Goal: Task Accomplishment & Management: Manage account settings

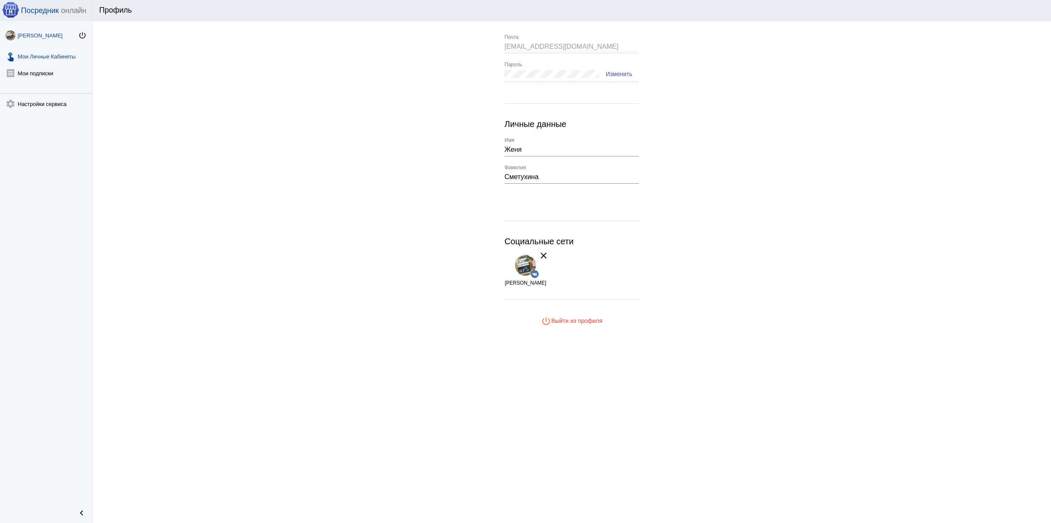
click at [67, 58] on link "touch_app Мои Личные Кабинеты" at bounding box center [46, 54] width 92 height 17
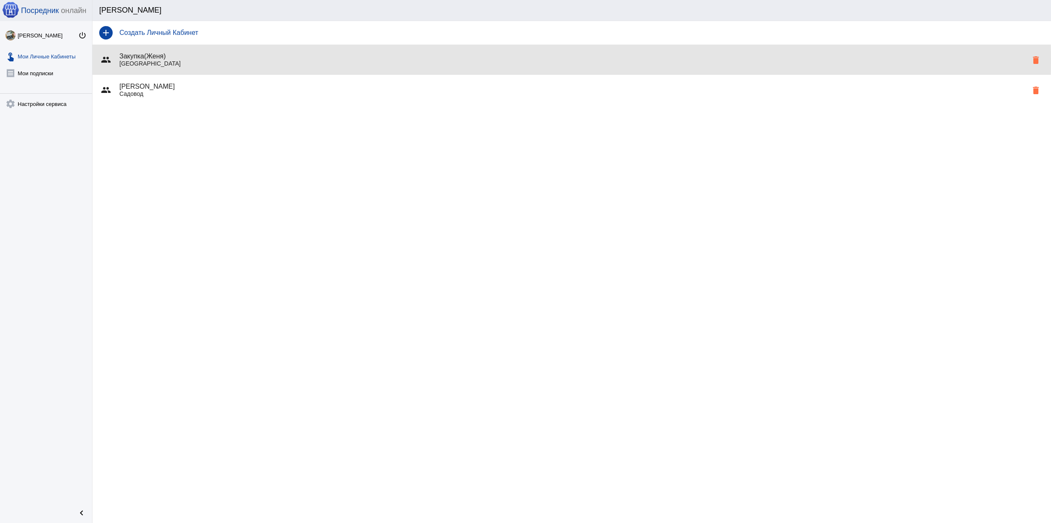
click at [262, 61] on p "[GEOGRAPHIC_DATA]" at bounding box center [573, 63] width 908 height 7
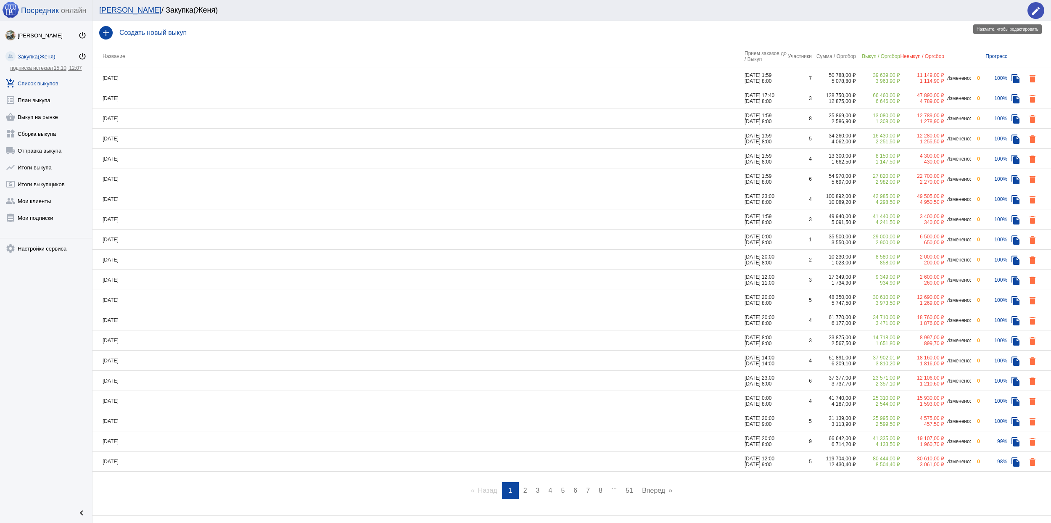
click at [1044, 11] on div "[PERSON_NAME] / Закупка(Женя) edit" at bounding box center [571, 10] width 959 height 21
click at [1040, 7] on mat-icon "edit" at bounding box center [1036, 11] width 10 height 10
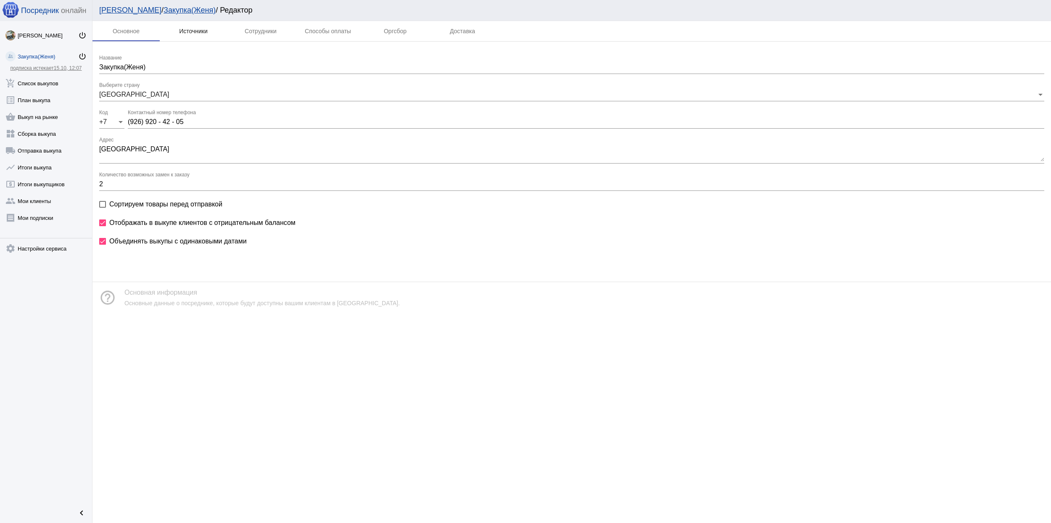
click at [205, 29] on div "Источники" at bounding box center [193, 31] width 29 height 7
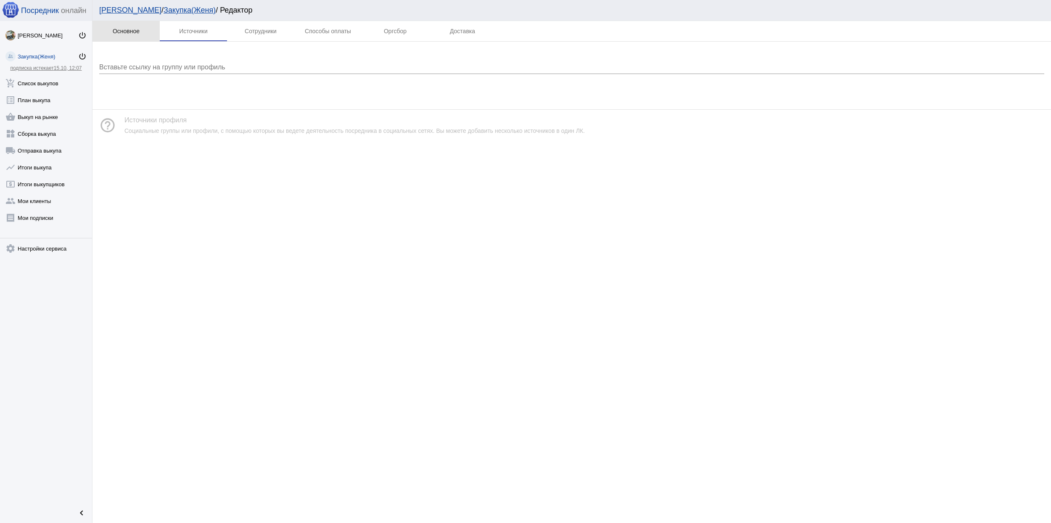
click at [135, 32] on div "Основное" at bounding box center [126, 31] width 27 height 7
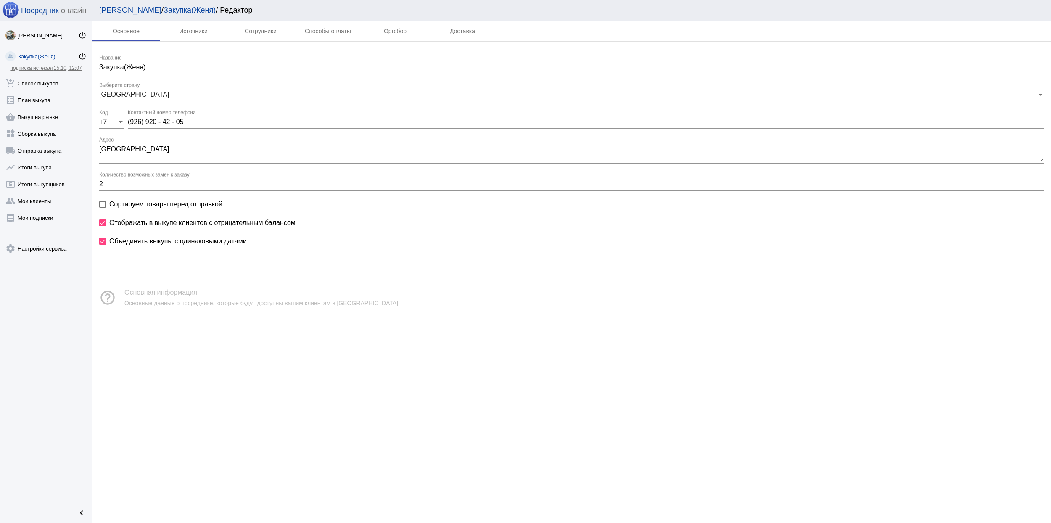
click at [48, 53] on link "Закупка(Женя) power_settings_new" at bounding box center [46, 54] width 92 height 17
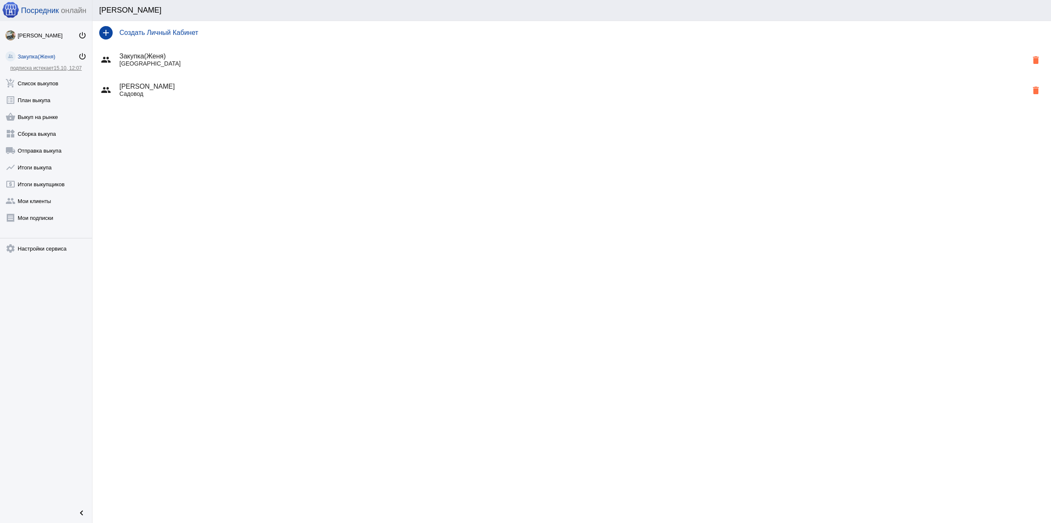
click at [202, 88] on h4 "[PERSON_NAME]" at bounding box center [573, 87] width 908 height 8
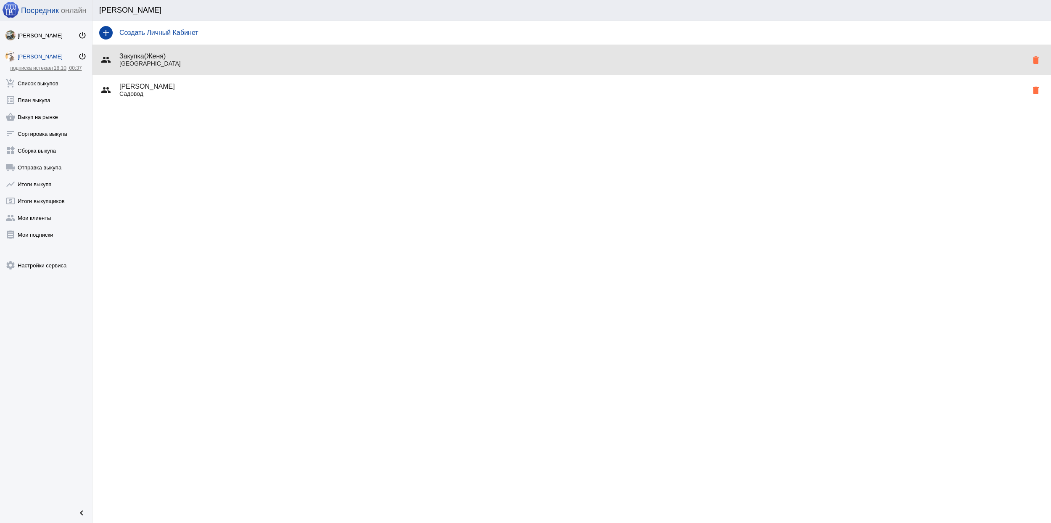
click at [267, 72] on div "group Закупка(Женя) Москва delete" at bounding box center [571, 60] width 959 height 30
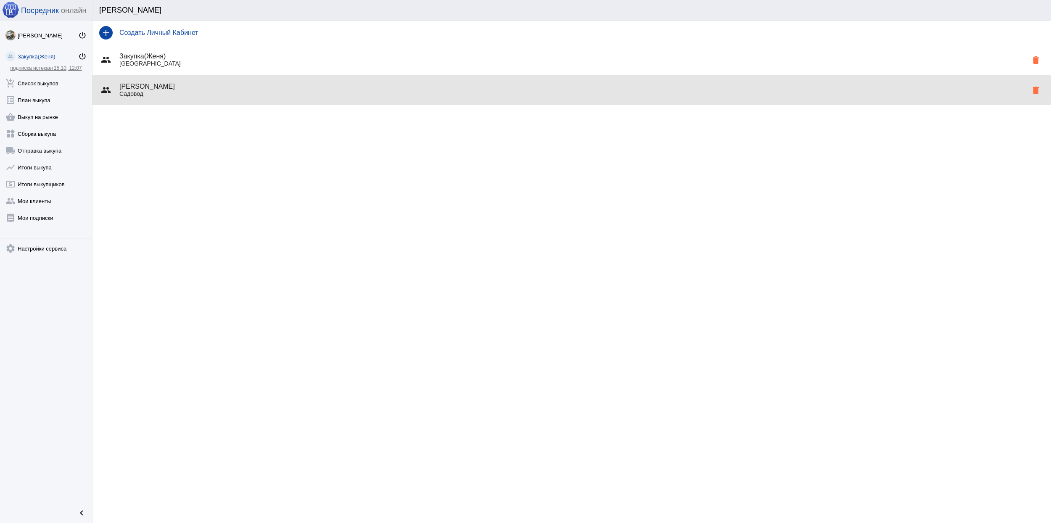
click at [277, 87] on h4 "[PERSON_NAME]" at bounding box center [573, 87] width 908 height 8
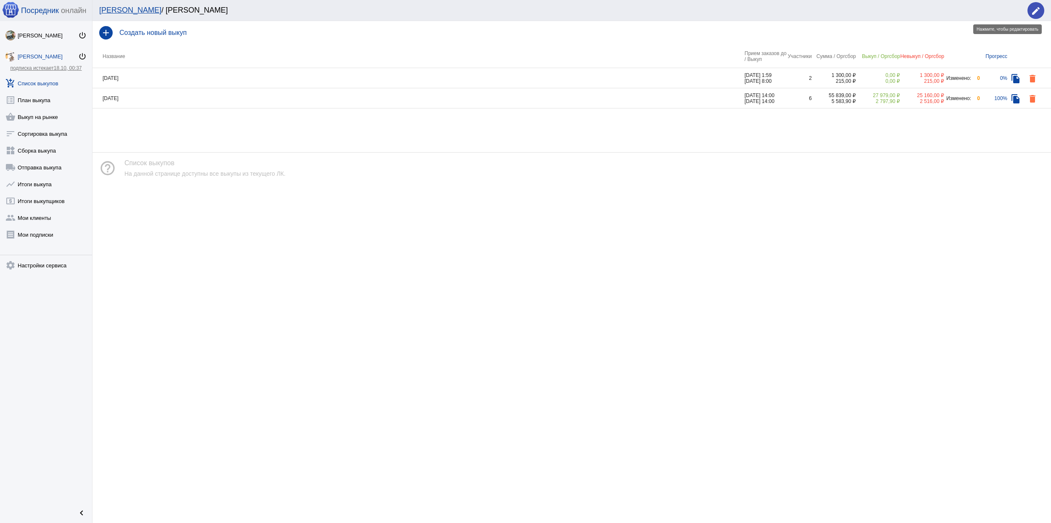
click at [1033, 7] on mat-icon "edit" at bounding box center [1036, 11] width 10 height 10
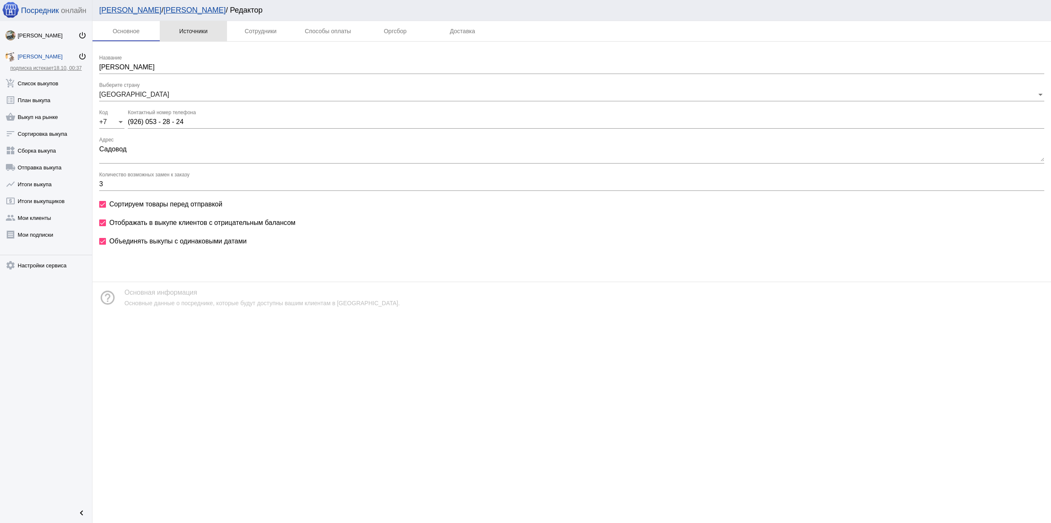
click at [201, 32] on div "Источники" at bounding box center [193, 31] width 29 height 7
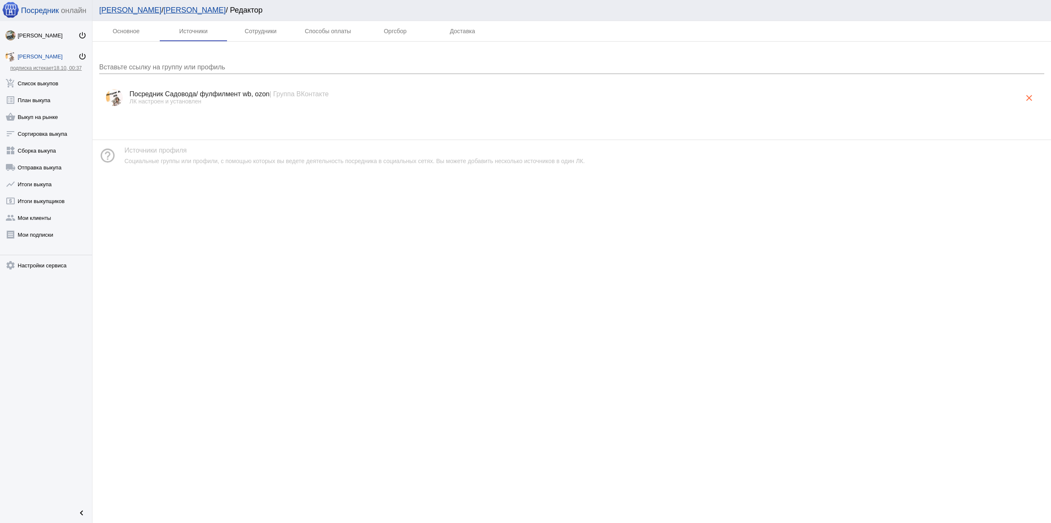
click at [164, 8] on link "[PERSON_NAME]" at bounding box center [195, 10] width 62 height 8
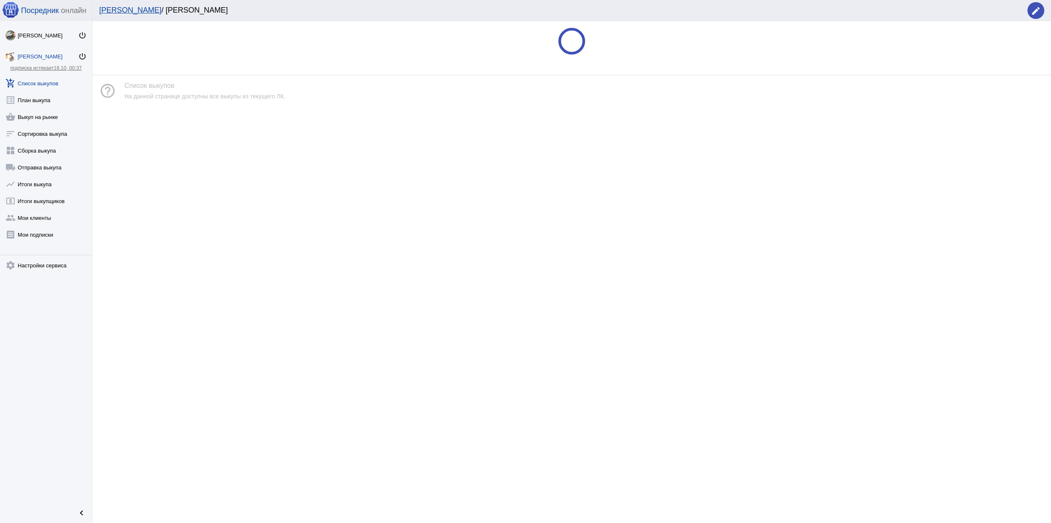
click at [115, 9] on link "[PERSON_NAME]" at bounding box center [130, 10] width 62 height 8
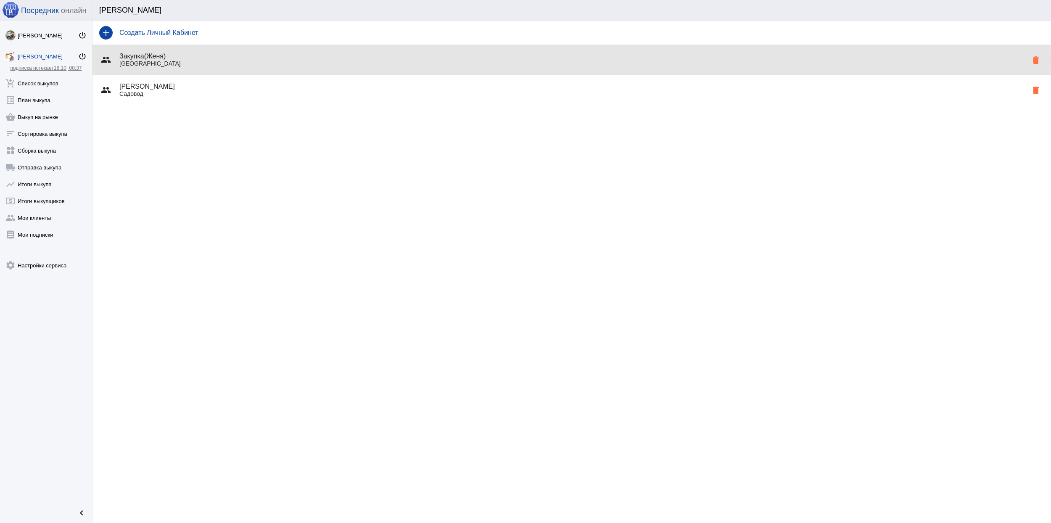
click at [231, 59] on h4 "Закупка(Женя)" at bounding box center [573, 57] width 908 height 8
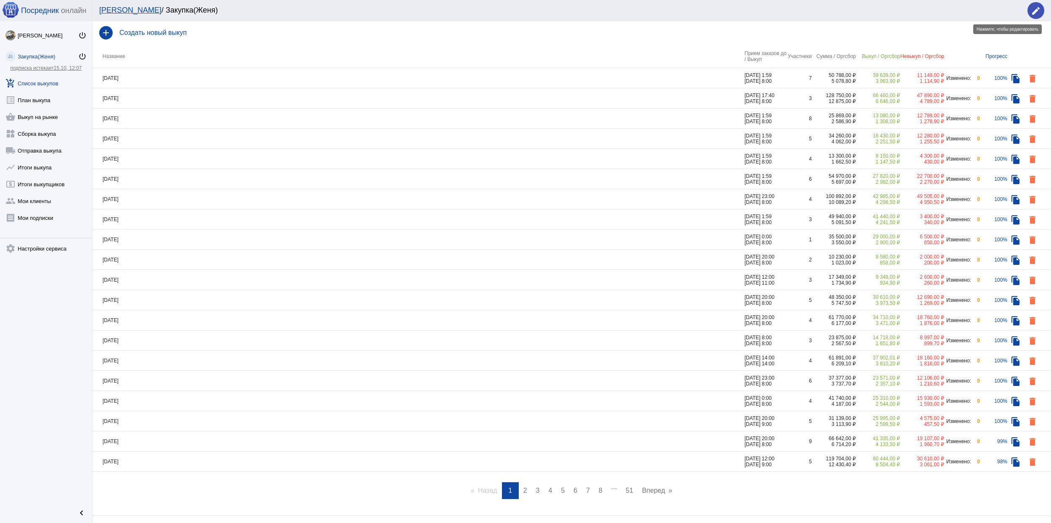
click at [1036, 7] on mat-icon "edit" at bounding box center [1036, 11] width 10 height 10
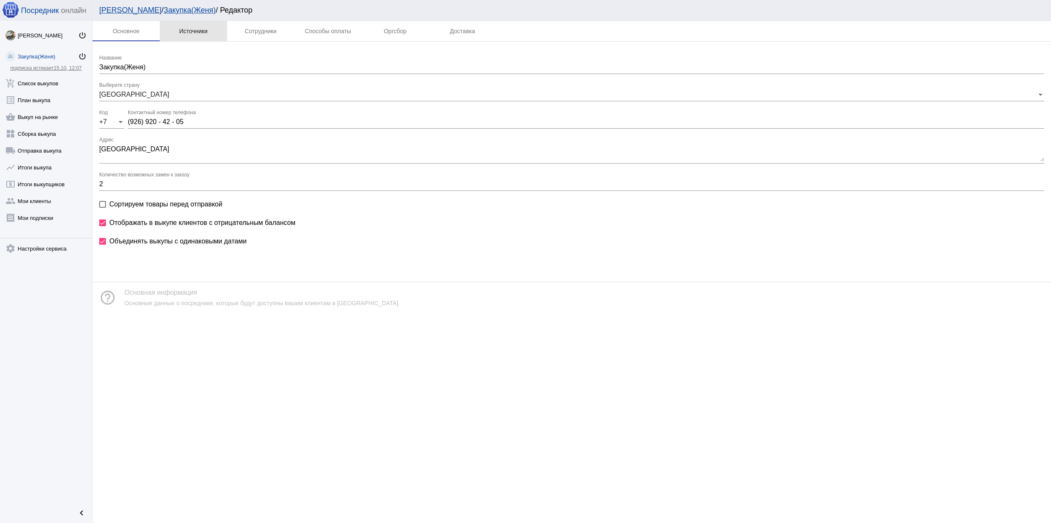
click at [198, 37] on div "Источники" at bounding box center [193, 31] width 67 height 20
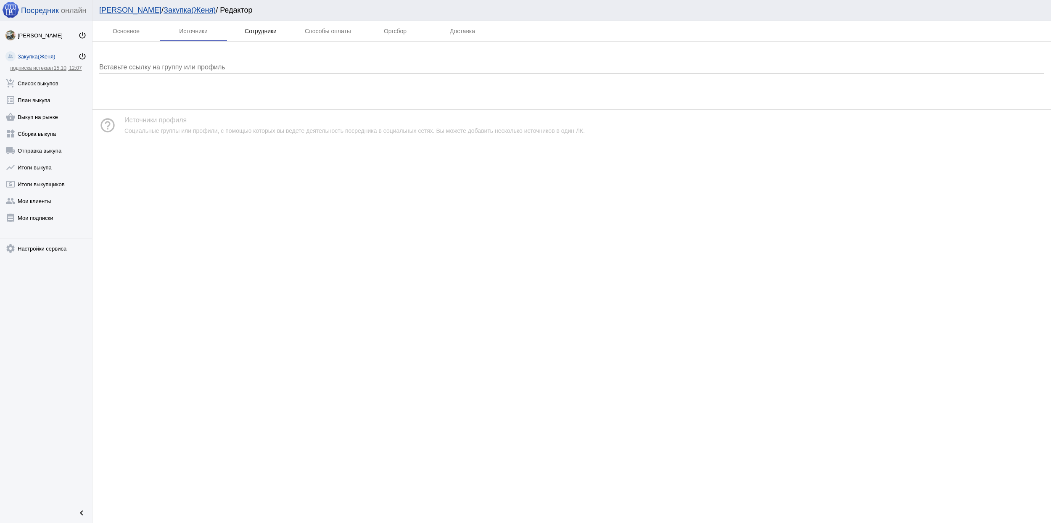
click at [264, 34] on div "Сотрудники" at bounding box center [261, 31] width 32 height 7
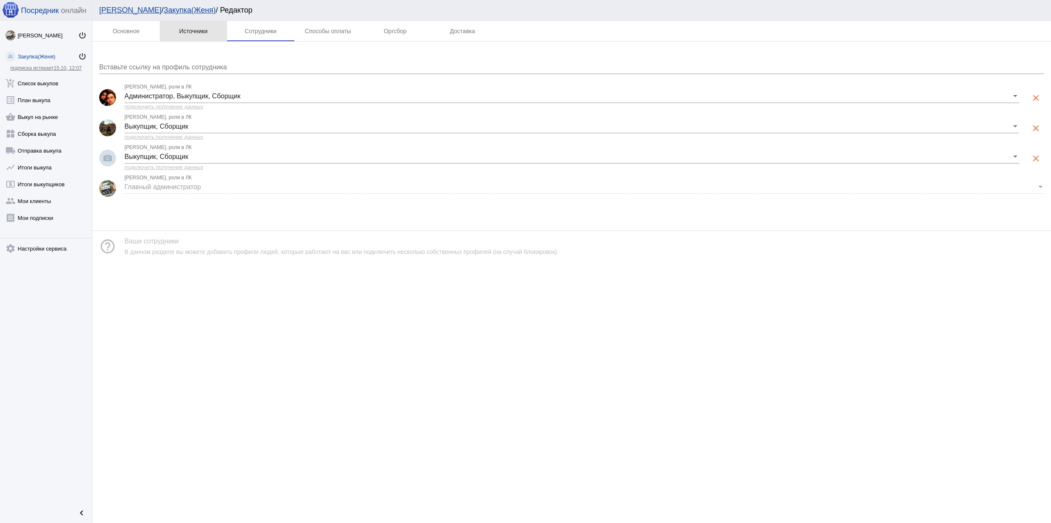
click at [206, 29] on div "Источники" at bounding box center [193, 31] width 29 height 7
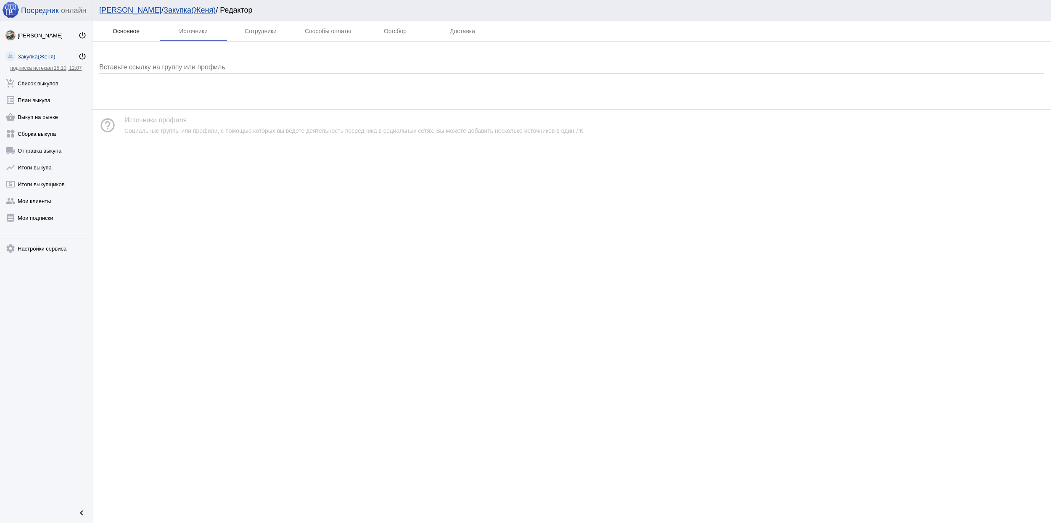
click at [123, 29] on div "Основное" at bounding box center [126, 31] width 27 height 7
